Goal: Task Accomplishment & Management: Manage account settings

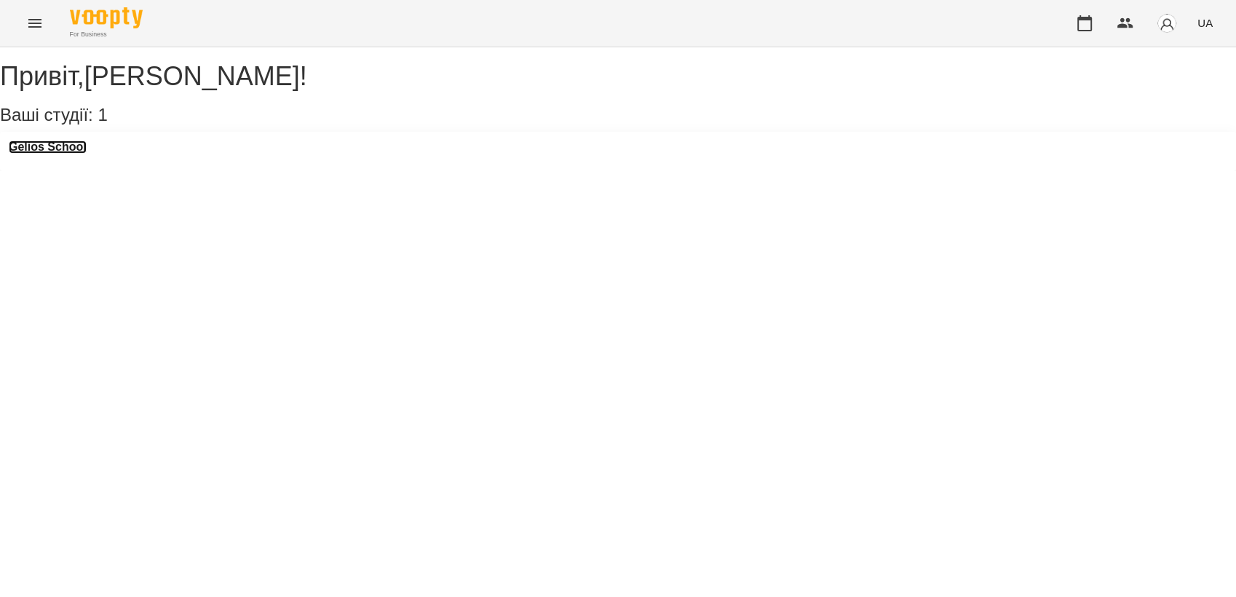
click at [74, 154] on h3 "Gelios School" at bounding box center [48, 146] width 78 height 13
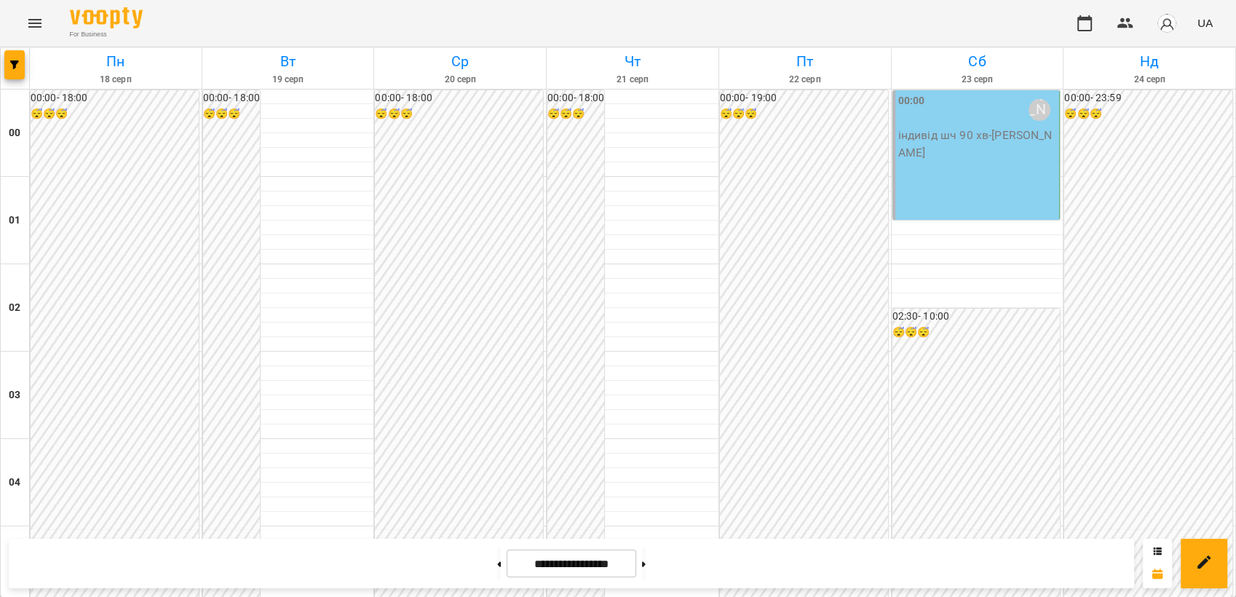
scroll to position [1500, 0]
click at [39, 7] on button "Menu" at bounding box center [34, 23] width 35 height 35
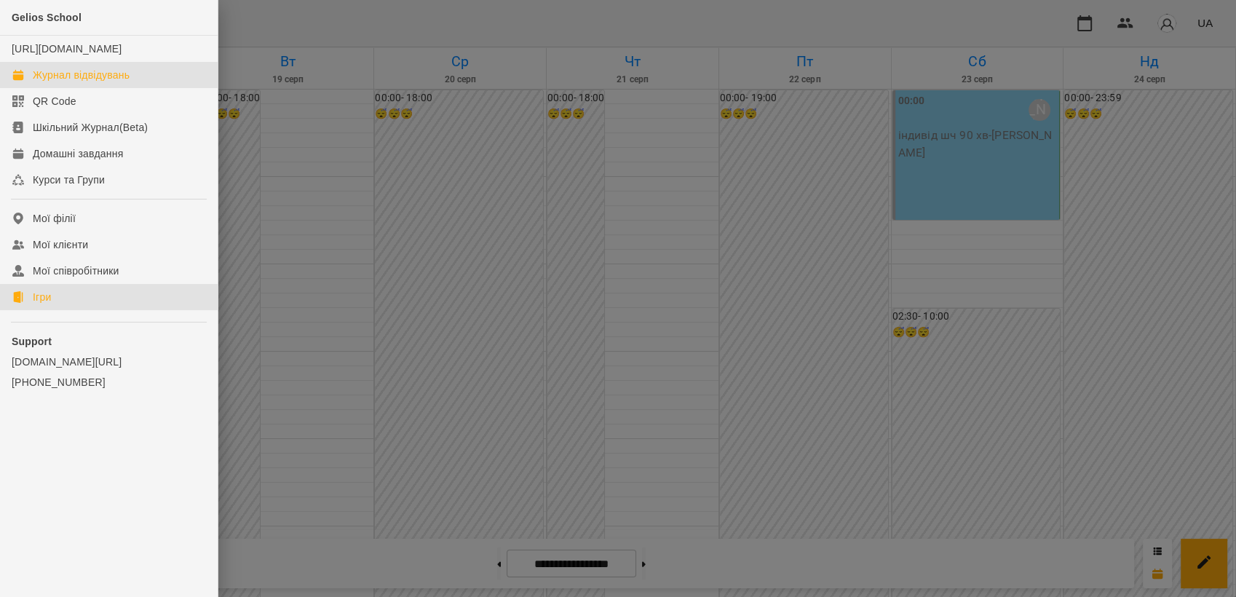
click at [76, 310] on link "Ігри" at bounding box center [109, 297] width 218 height 26
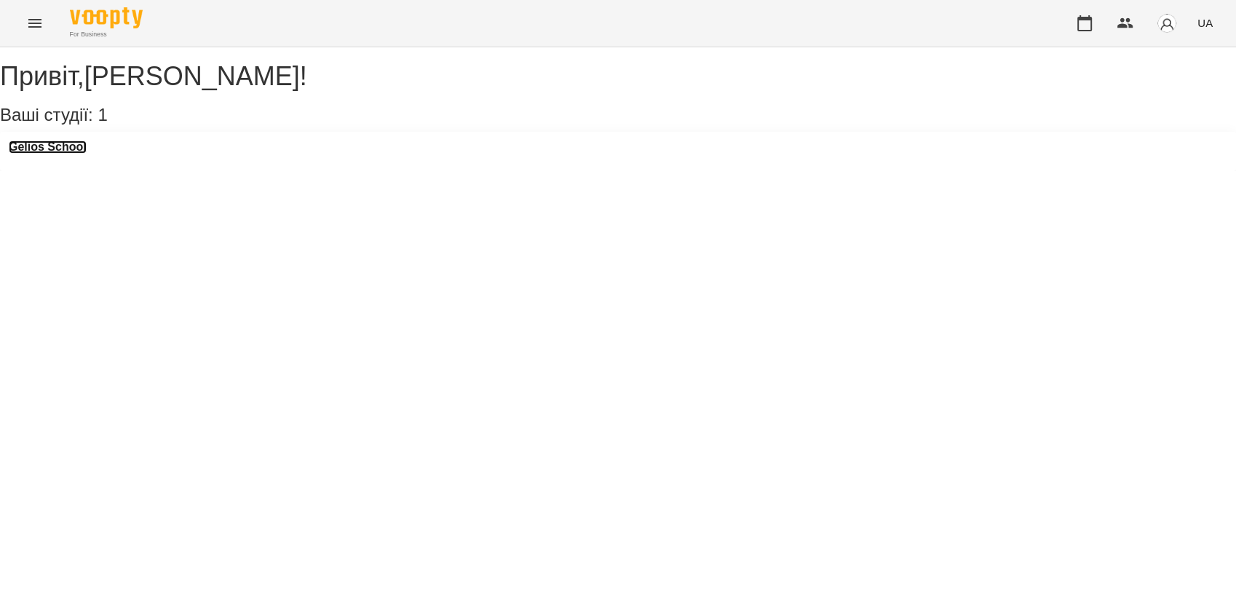
click at [84, 154] on h3 "Gelios School" at bounding box center [48, 146] width 78 height 13
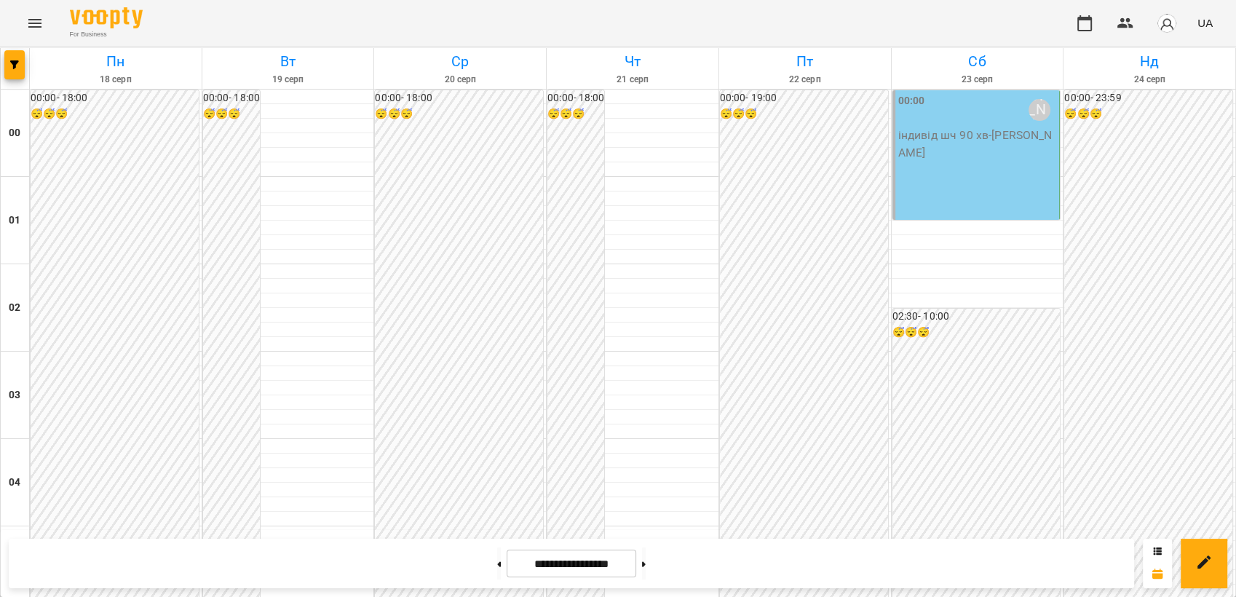
scroll to position [1464, 0]
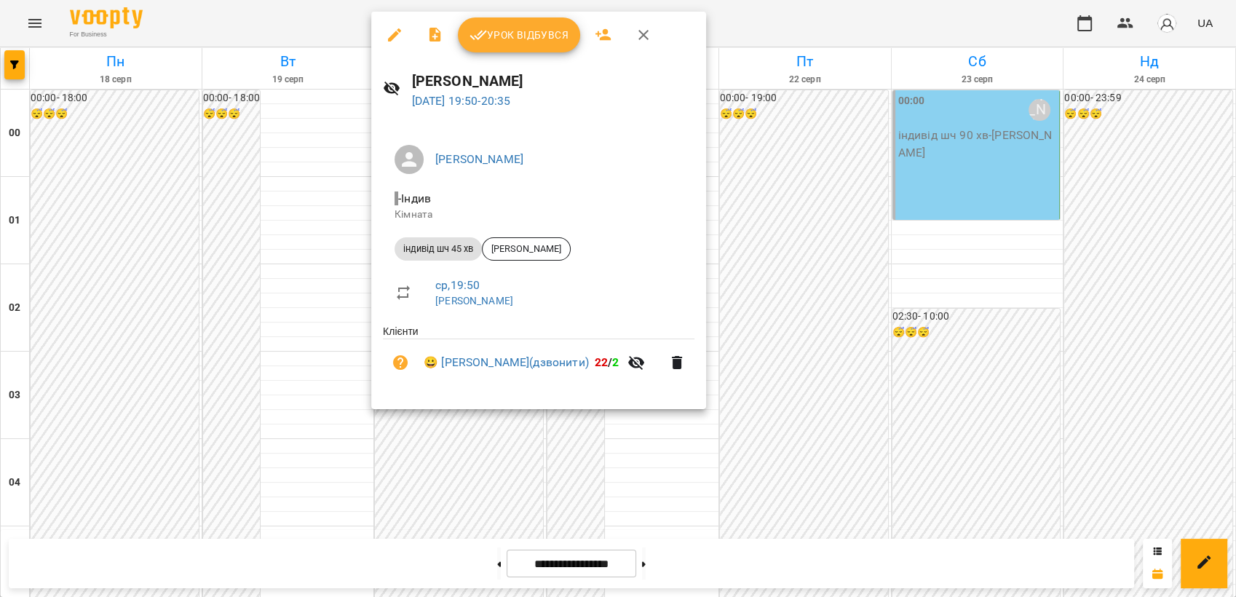
click at [829, 544] on div at bounding box center [618, 298] width 1236 height 597
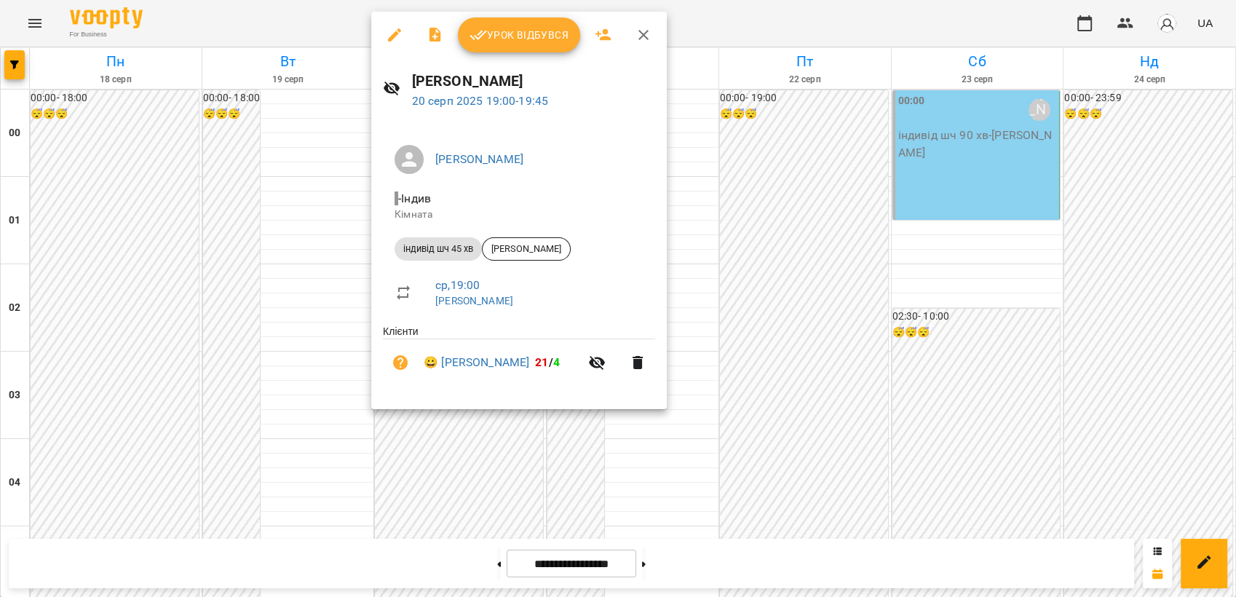
click at [812, 445] on div at bounding box center [618, 298] width 1236 height 597
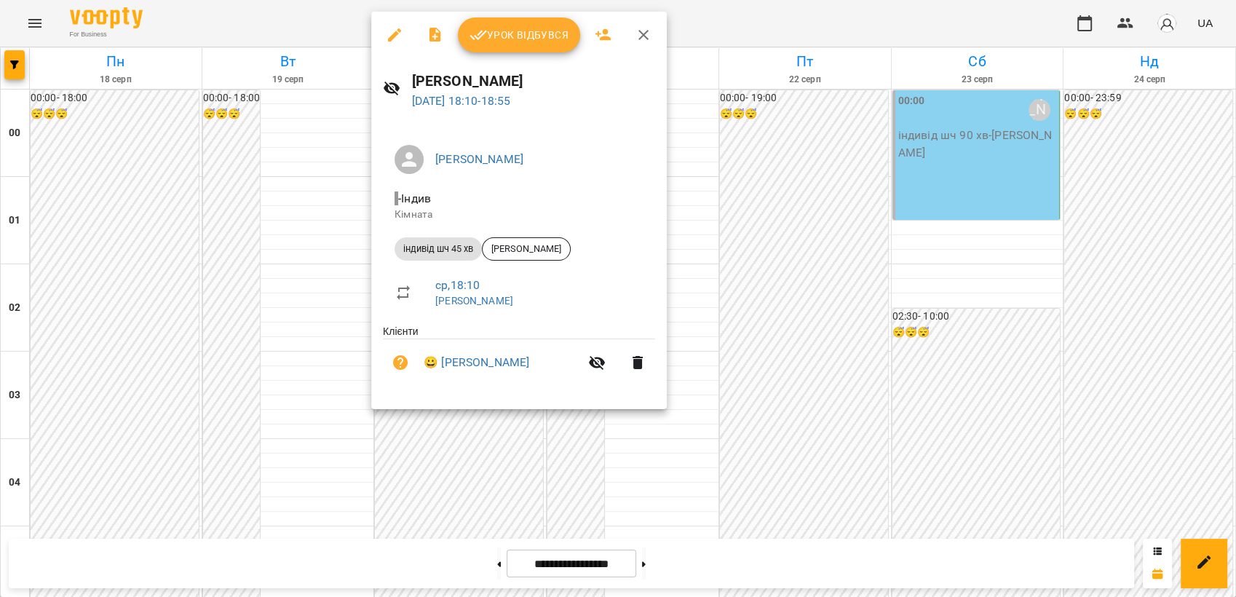
click at [466, 267] on li "ср , 18:10 Панасенко Дарина" at bounding box center [519, 292] width 272 height 52
click at [790, 343] on div at bounding box center [618, 298] width 1236 height 597
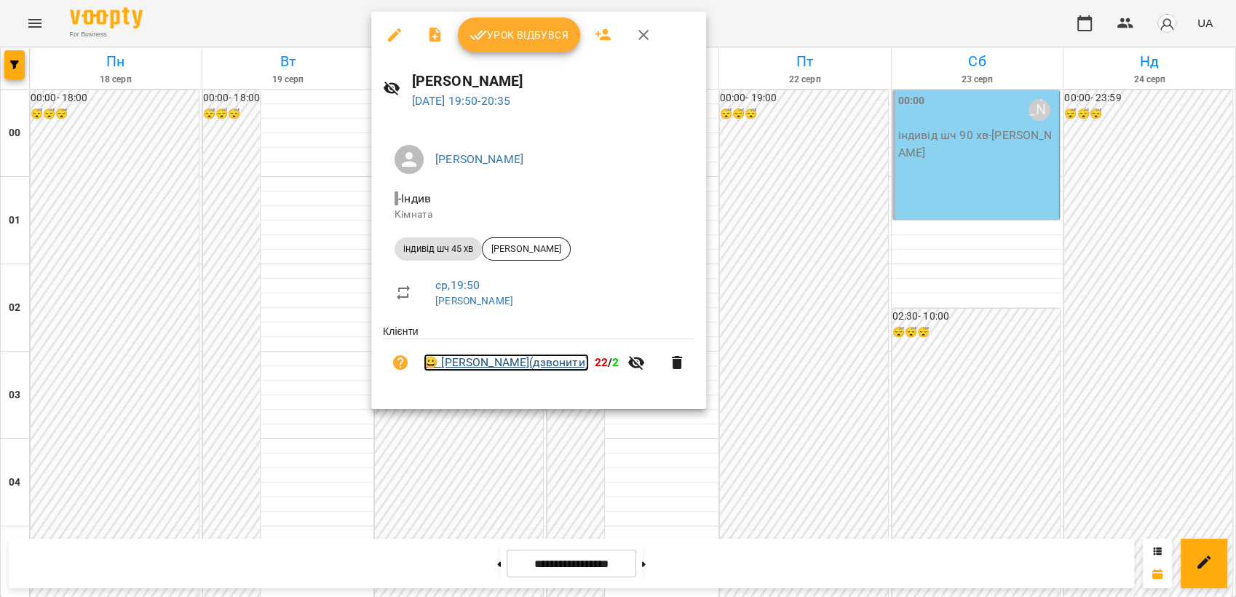
click at [511, 364] on link "😀 Христинка Гаврилюк(дзвонити)" at bounding box center [506, 362] width 165 height 17
